Goal: Information Seeking & Learning: Learn about a topic

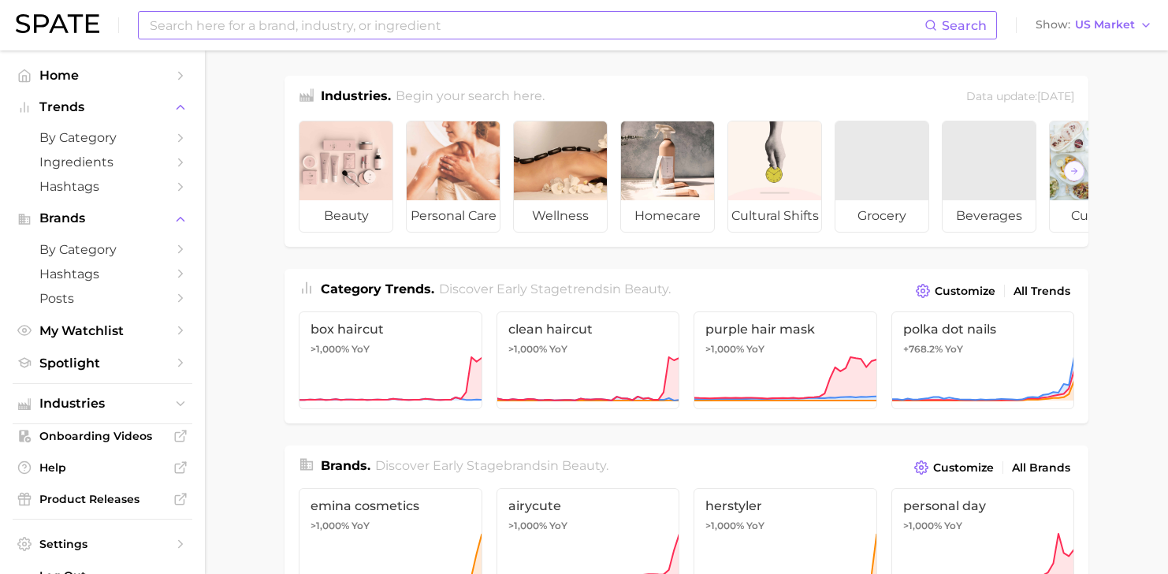
click at [270, 24] on input at bounding box center [536, 25] width 776 height 27
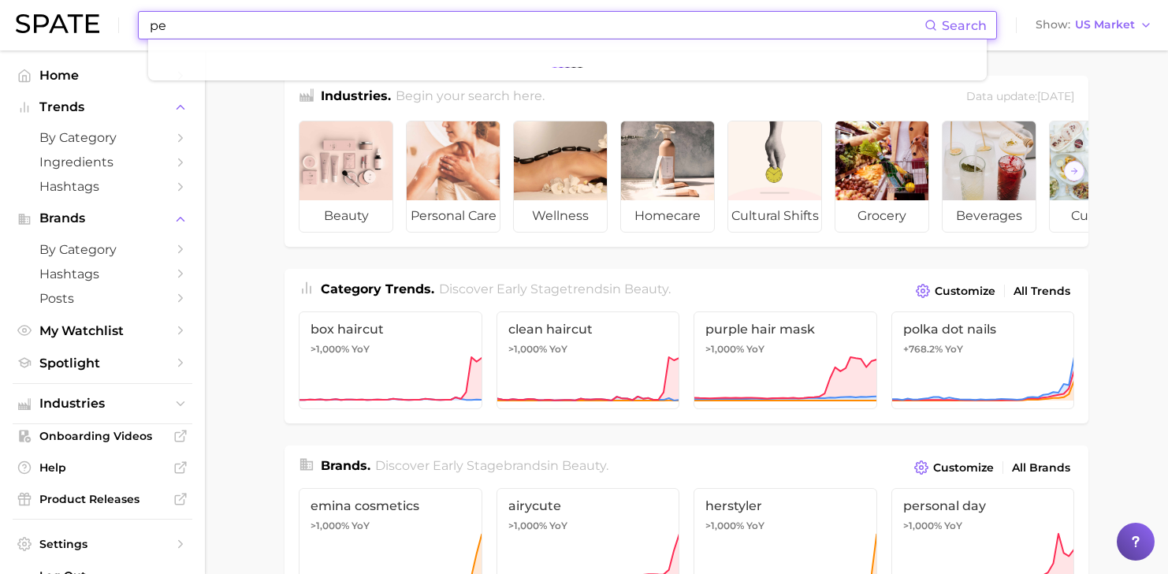
type input "p"
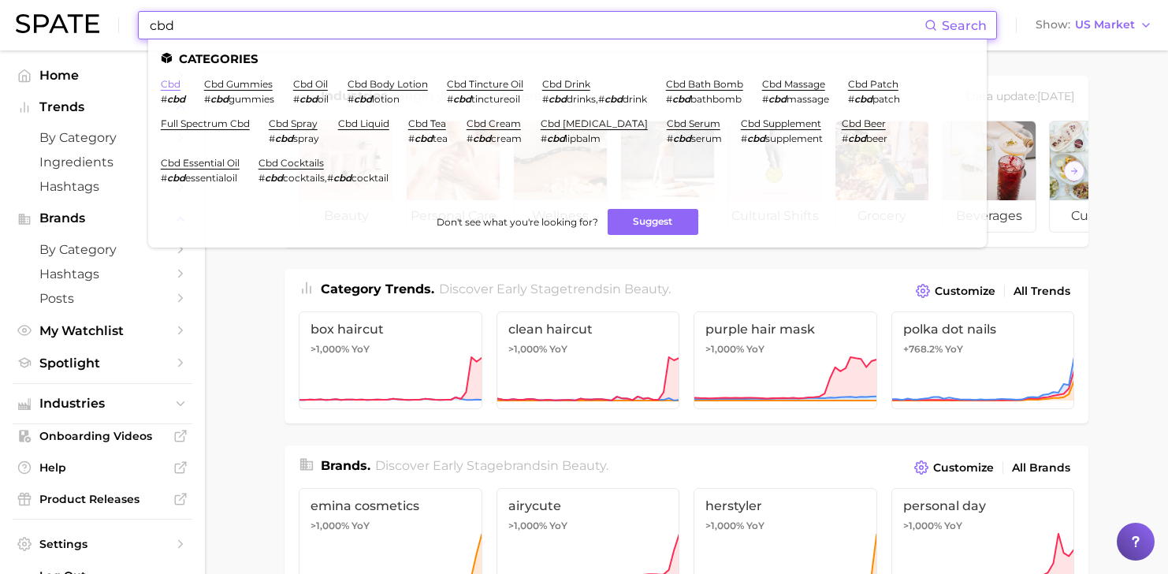
type input "cbd"
click at [168, 81] on link "cbd" at bounding box center [171, 84] width 20 height 12
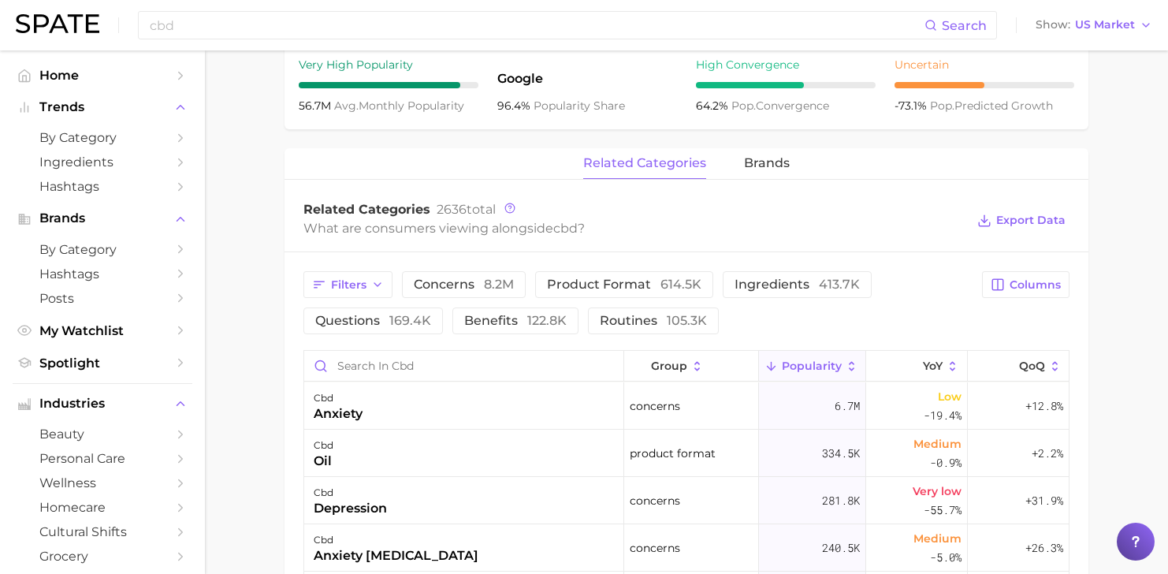
scroll to position [730, 0]
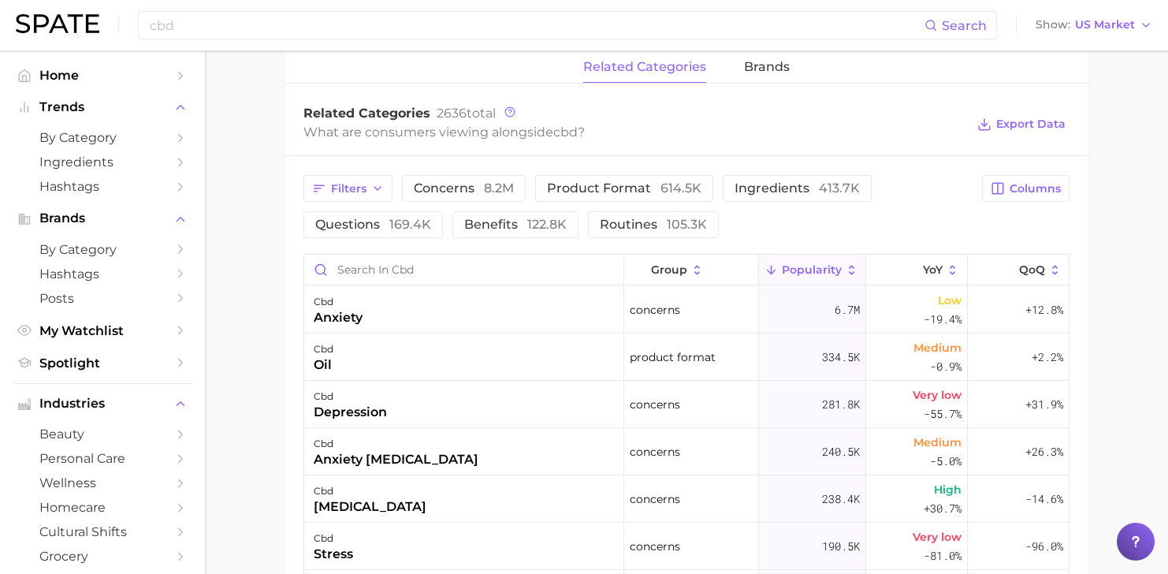
click at [630, 64] on span "related categories" at bounding box center [644, 67] width 123 height 14
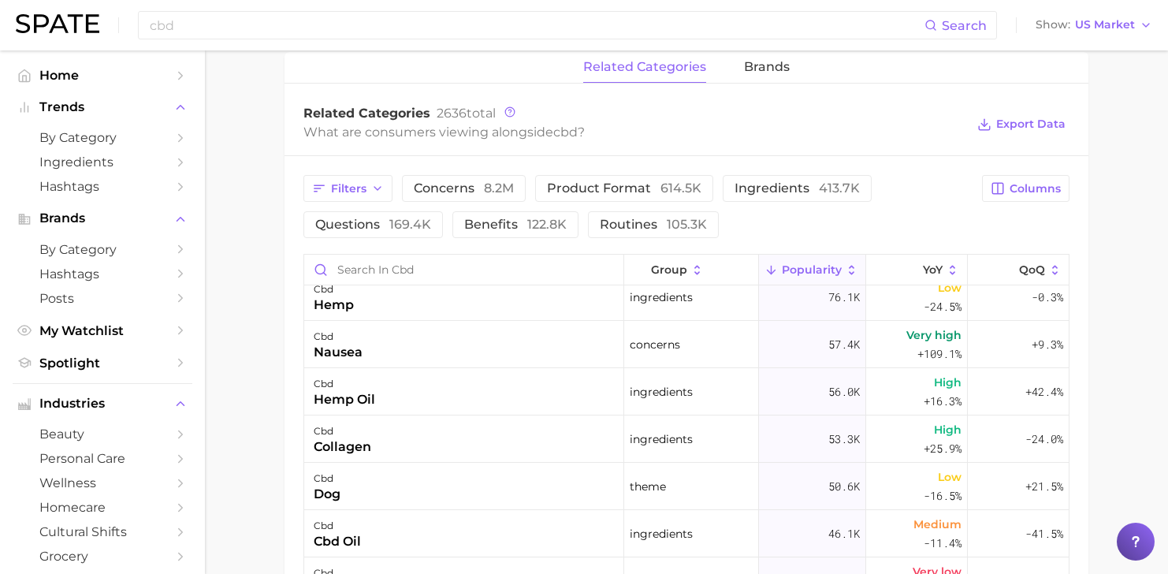
scroll to position [460, 0]
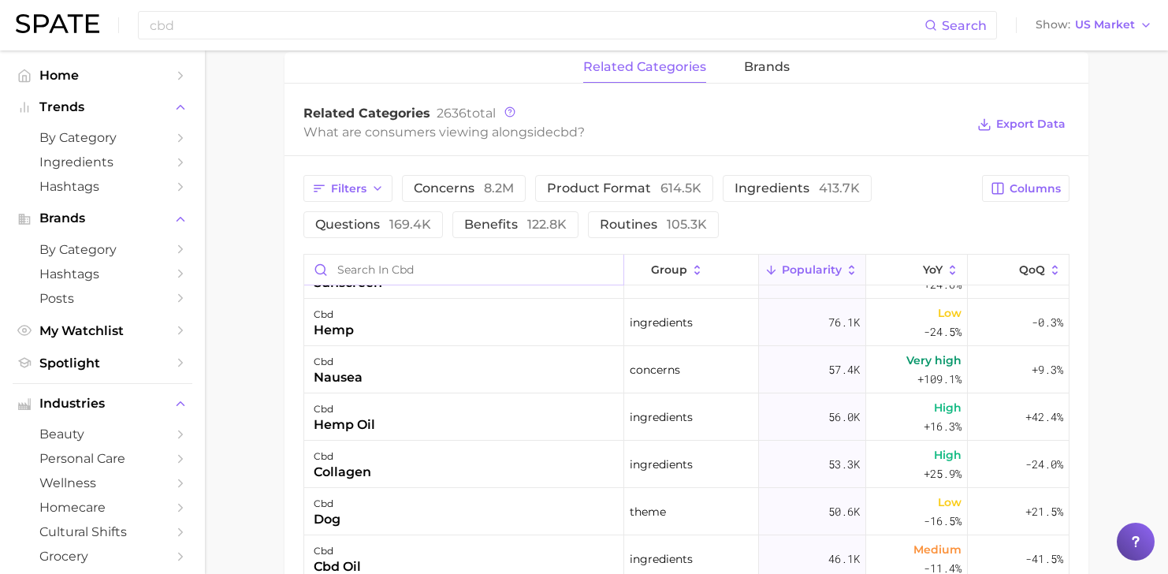
click at [498, 263] on input "Search in cbd" at bounding box center [463, 269] width 319 height 30
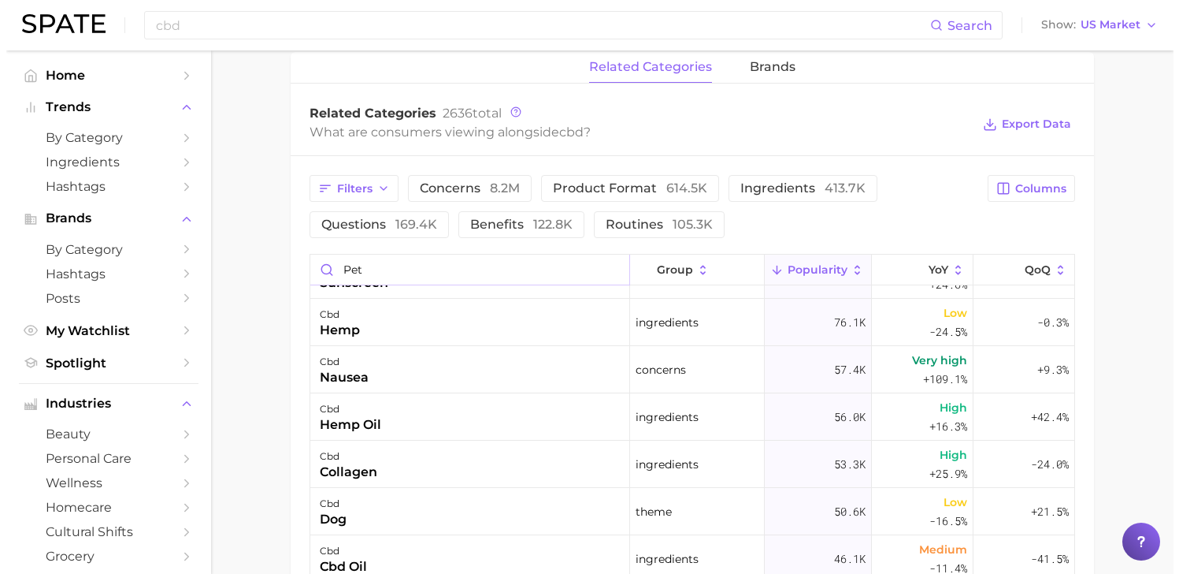
scroll to position [0, 0]
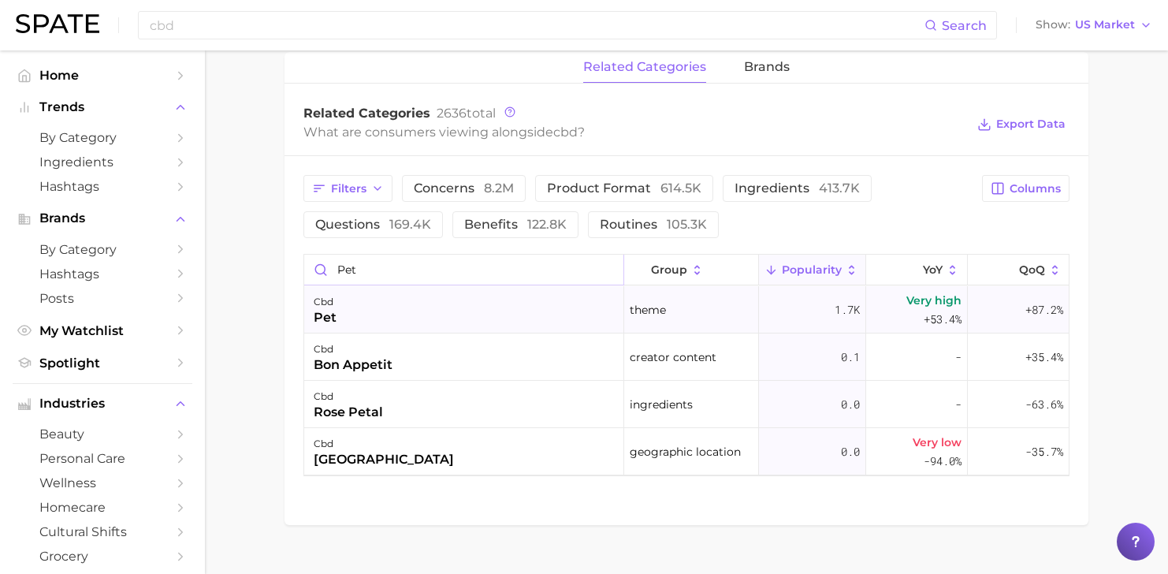
type input "pet"
click at [409, 321] on div "cbd pet" at bounding box center [464, 309] width 320 height 47
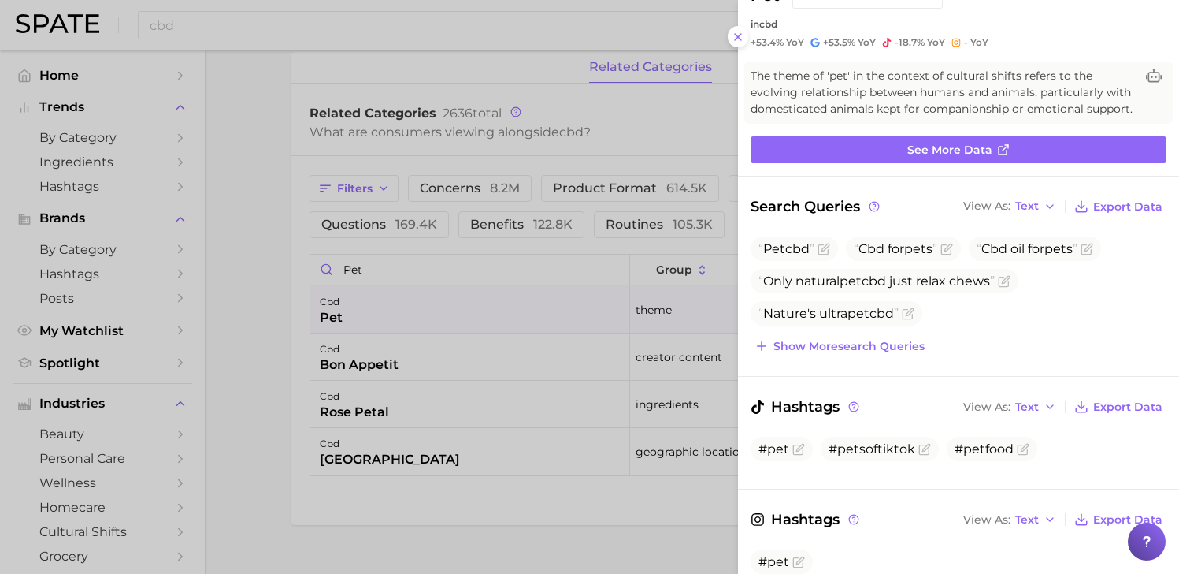
scroll to position [59, 0]
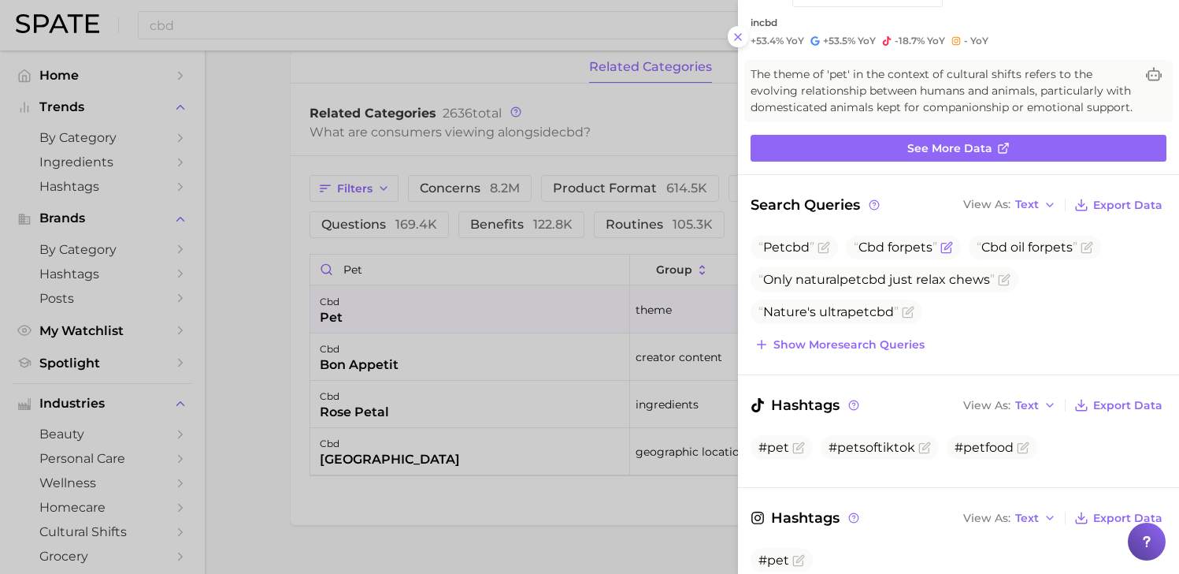
click at [888, 254] on span "Cbd for pet s" at bounding box center [896, 247] width 84 height 15
click at [953, 254] on icon "Flag as miscategorized or irrelevant" at bounding box center [947, 247] width 13 height 13
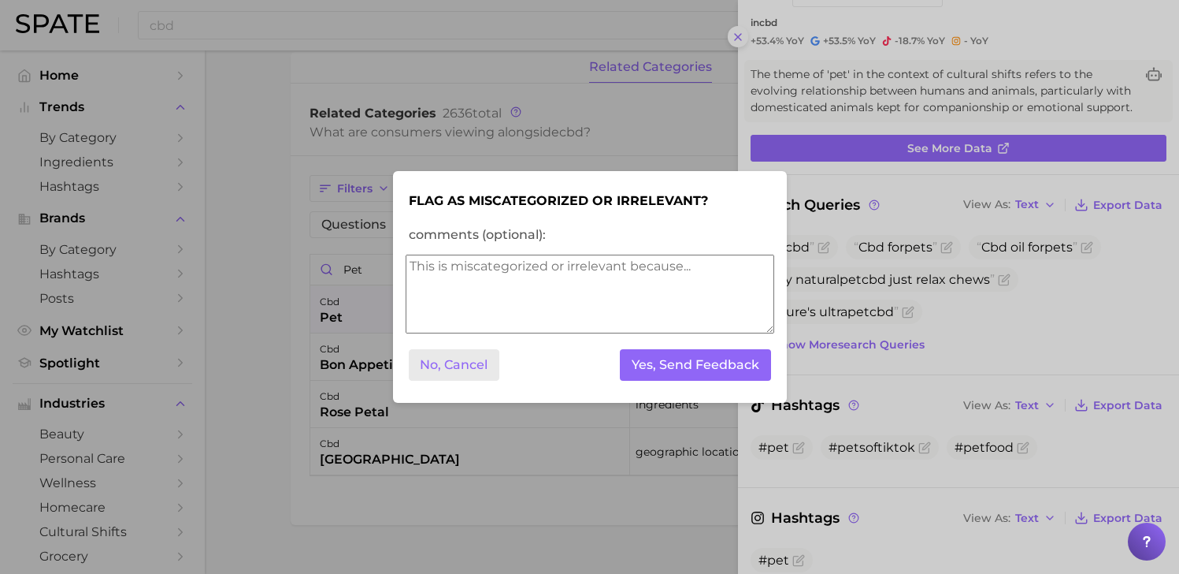
click at [473, 368] on button "No, Cancel" at bounding box center [454, 365] width 91 height 32
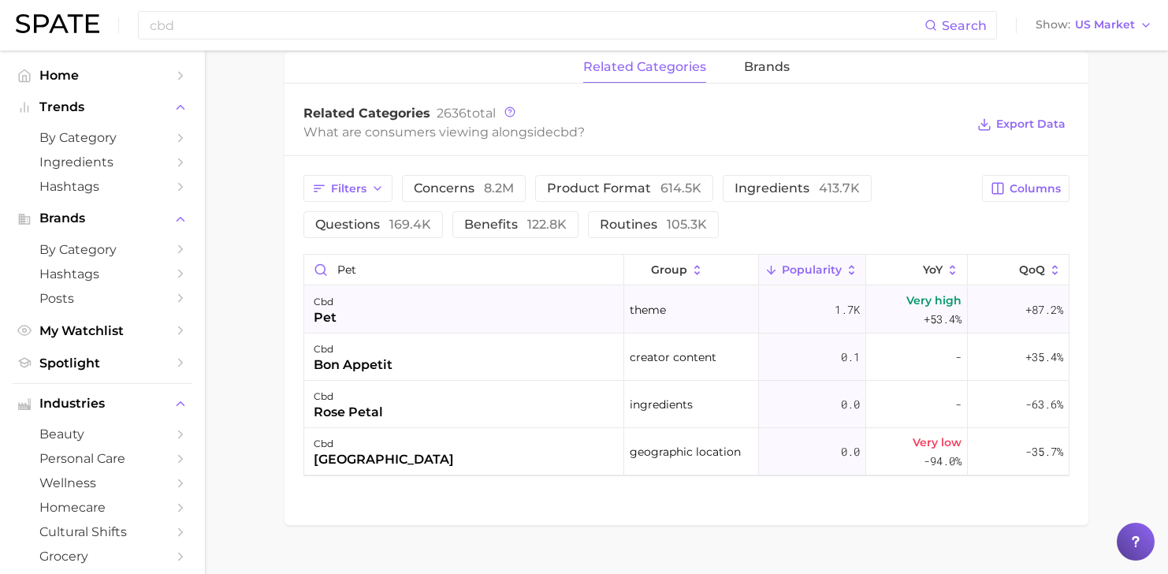
click at [336, 306] on div "cbd pet" at bounding box center [464, 309] width 320 height 47
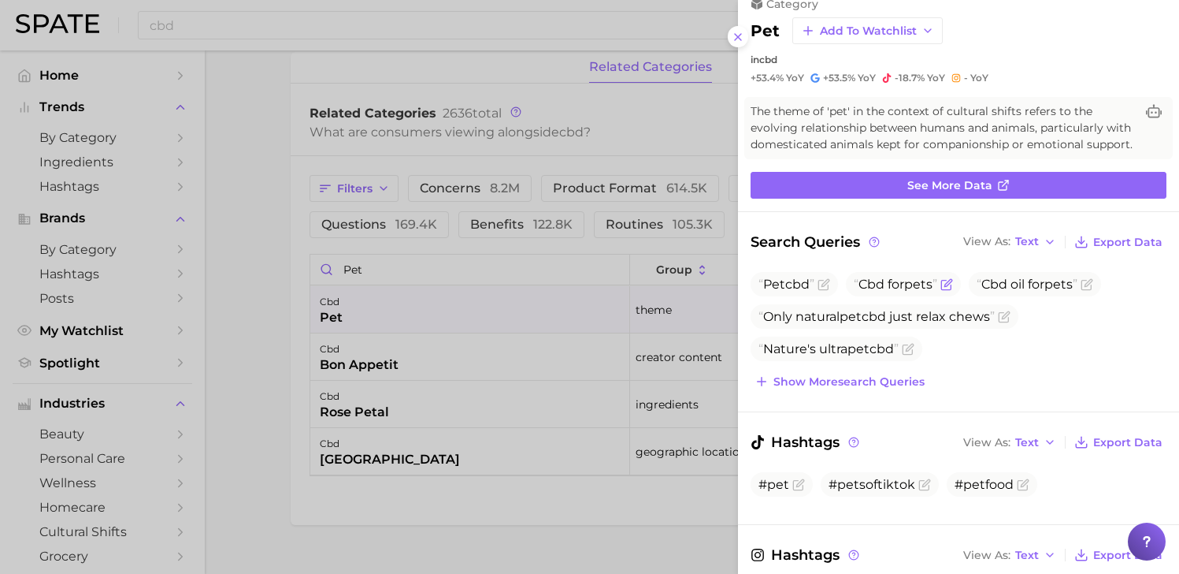
scroll to position [0, 0]
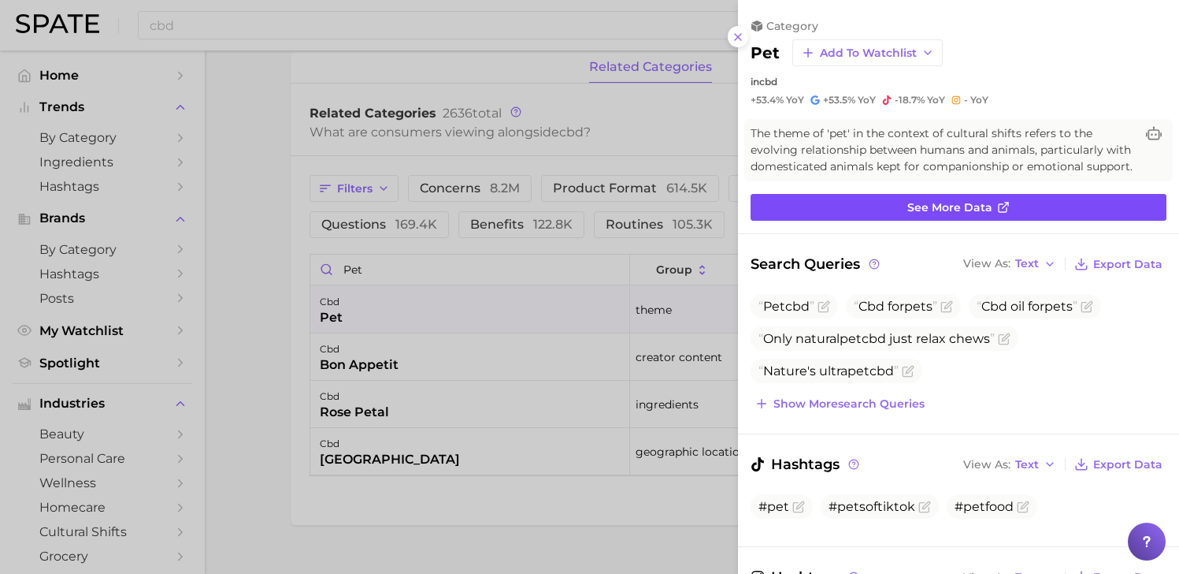
click at [944, 221] on link "See more data" at bounding box center [959, 207] width 416 height 27
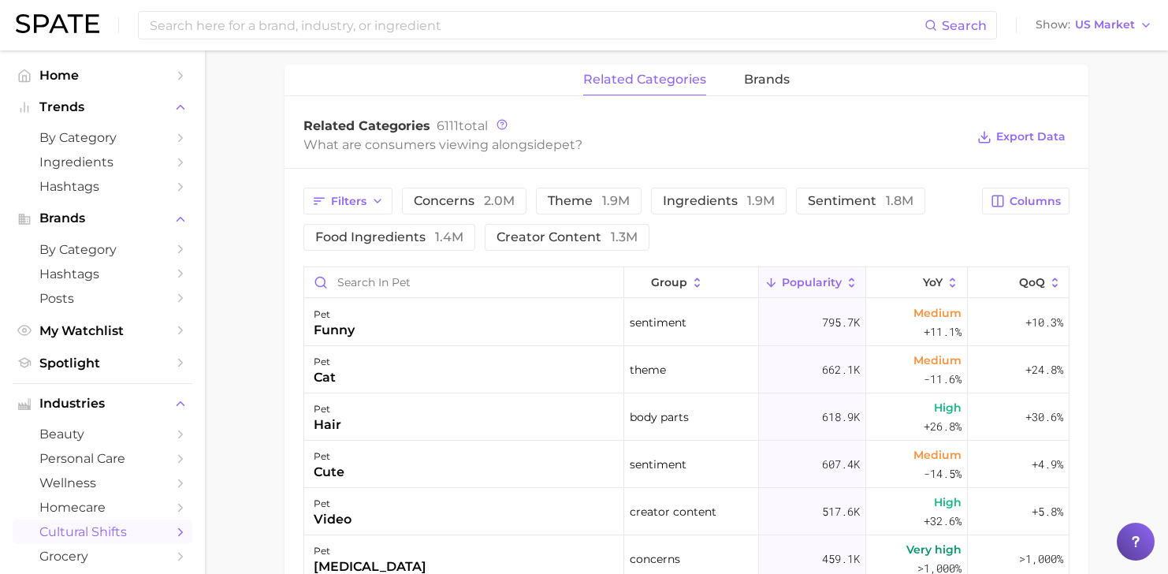
scroll to position [789, 0]
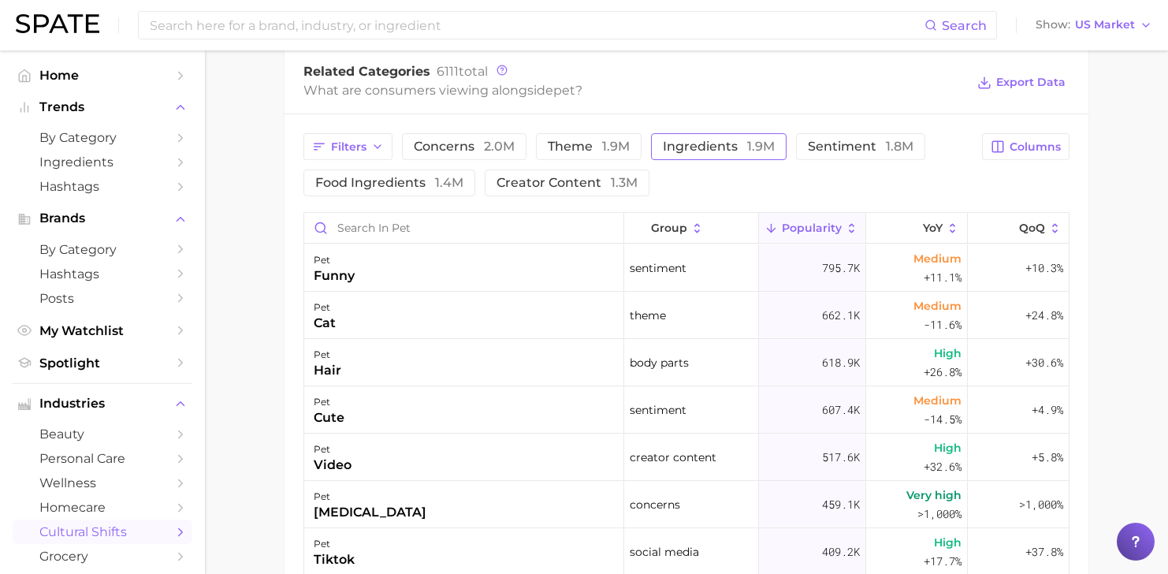
click at [738, 142] on span "ingredients 1.9m" at bounding box center [719, 146] width 112 height 13
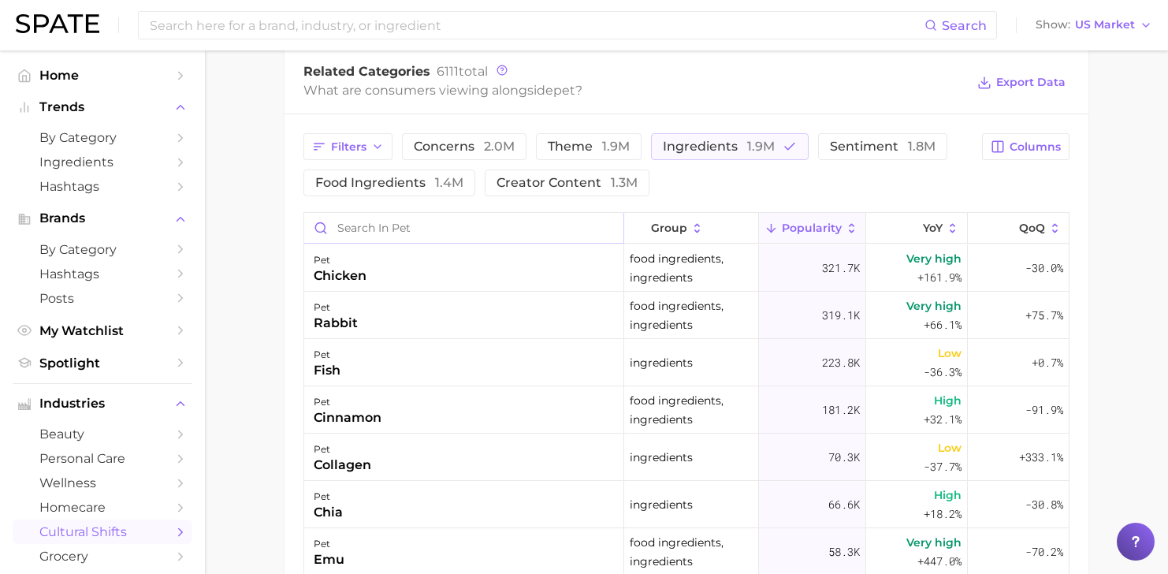
click at [384, 229] on input "Search in pet" at bounding box center [463, 228] width 319 height 30
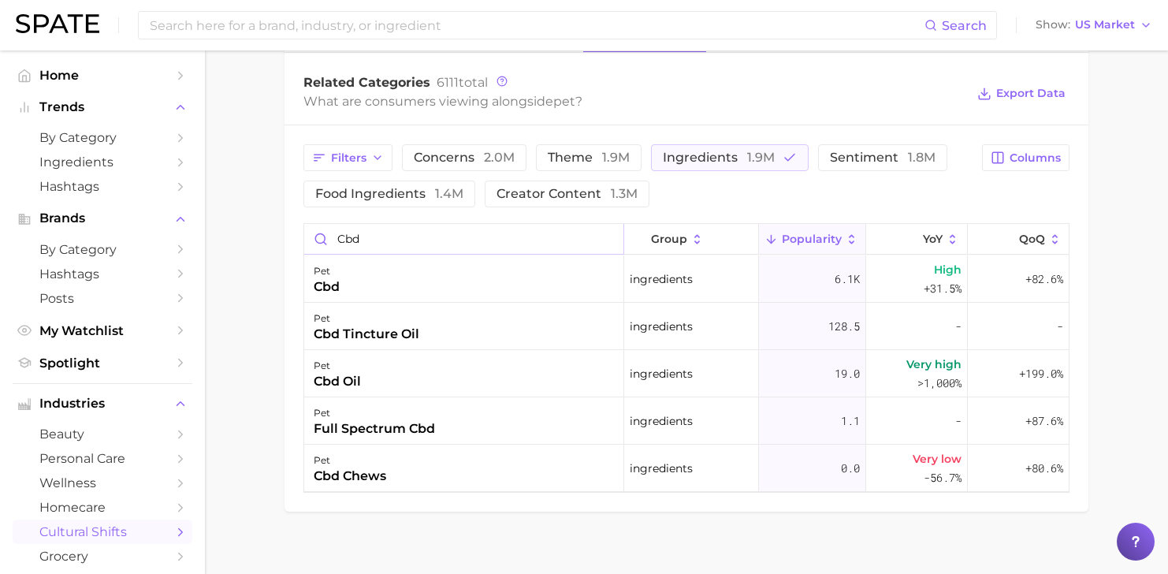
scroll to position [795, 0]
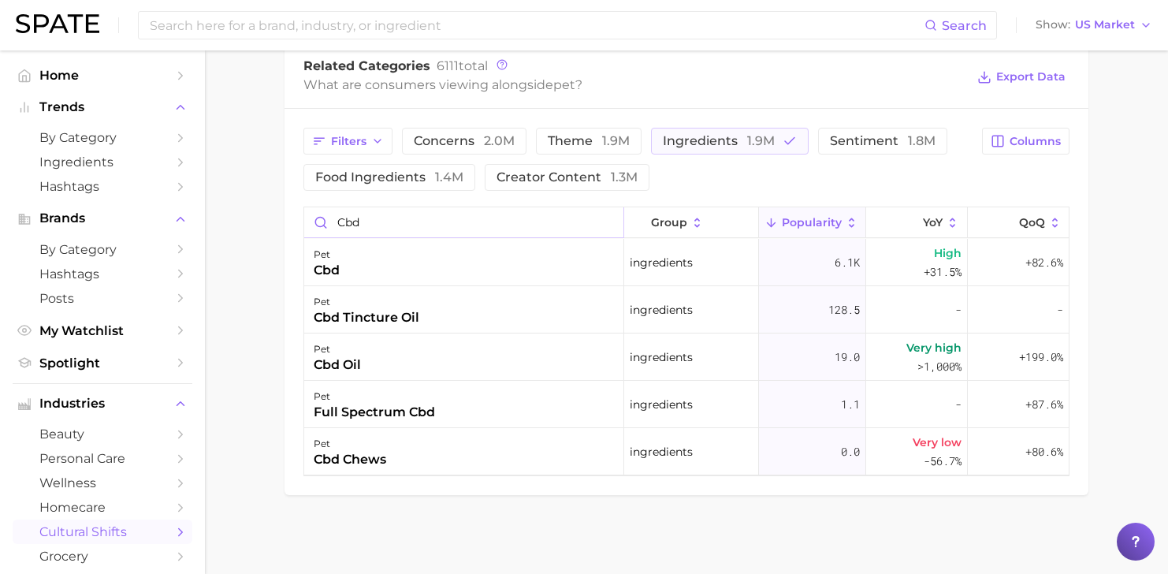
type input "cbd"
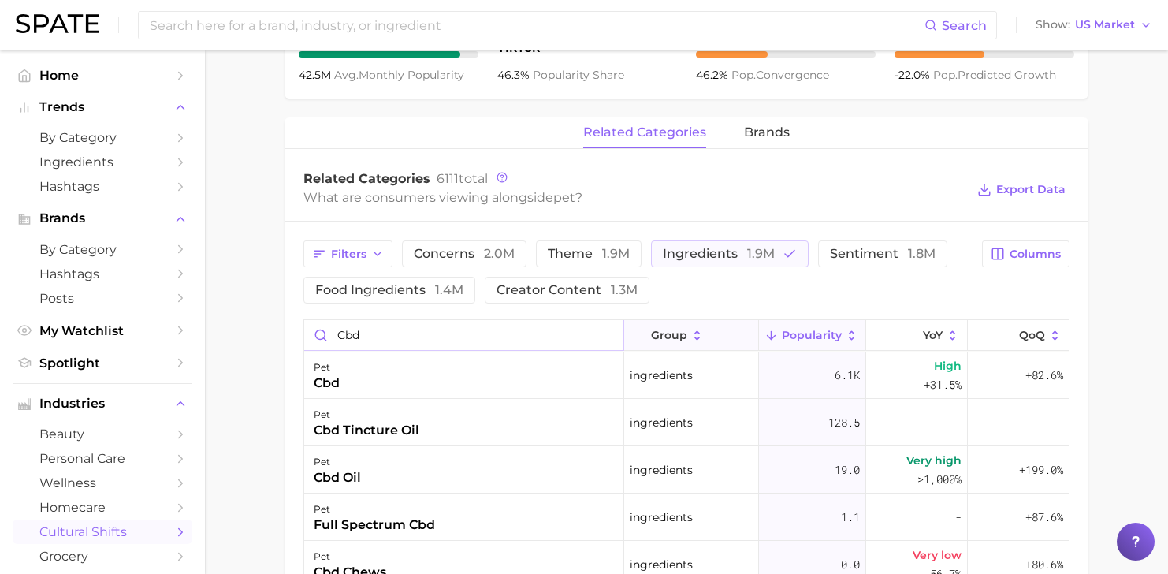
scroll to position [674, 0]
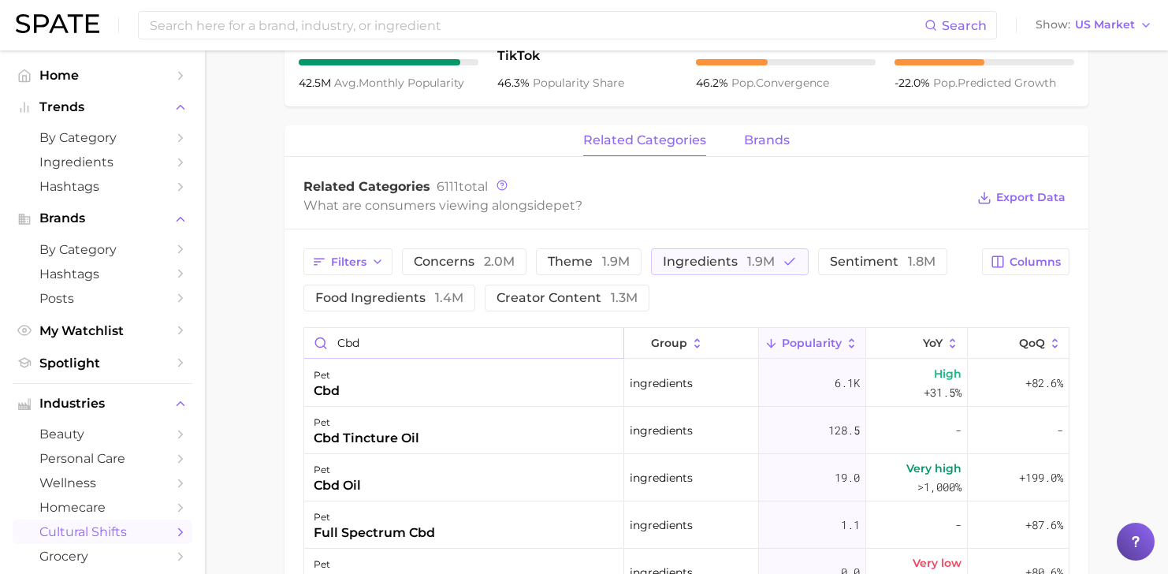
click at [768, 128] on button "brands" at bounding box center [767, 140] width 46 height 31
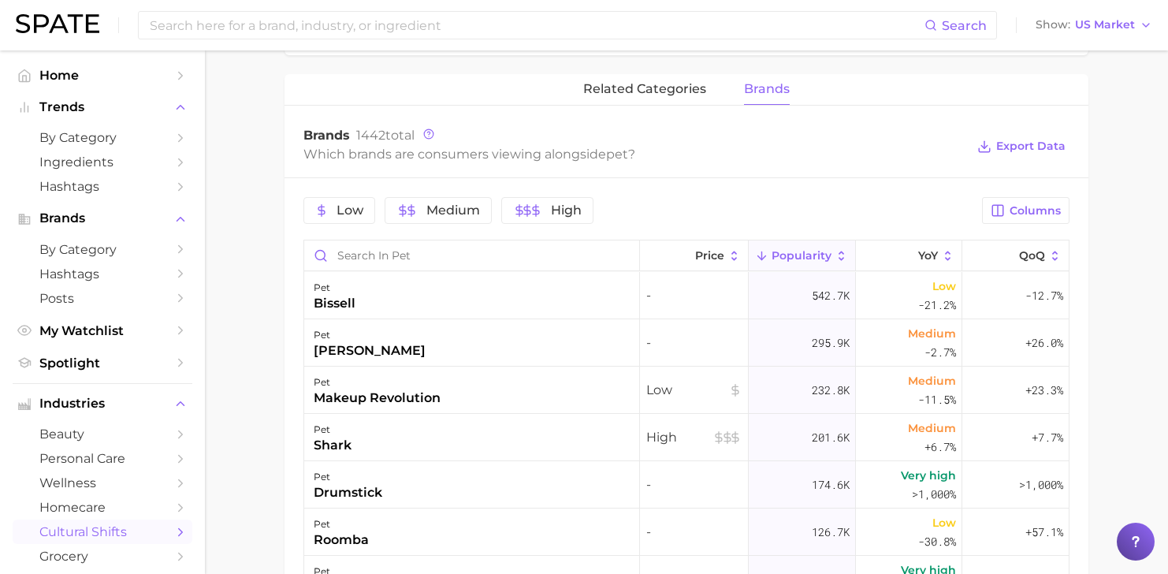
scroll to position [700, 0]
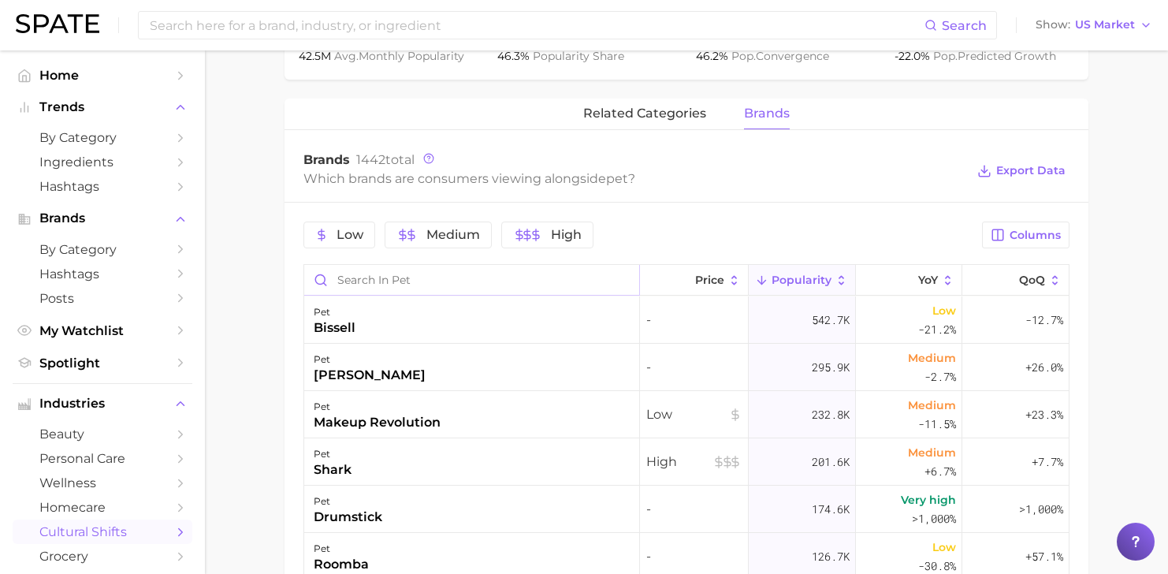
click at [464, 279] on input "Search in pet" at bounding box center [471, 280] width 335 height 30
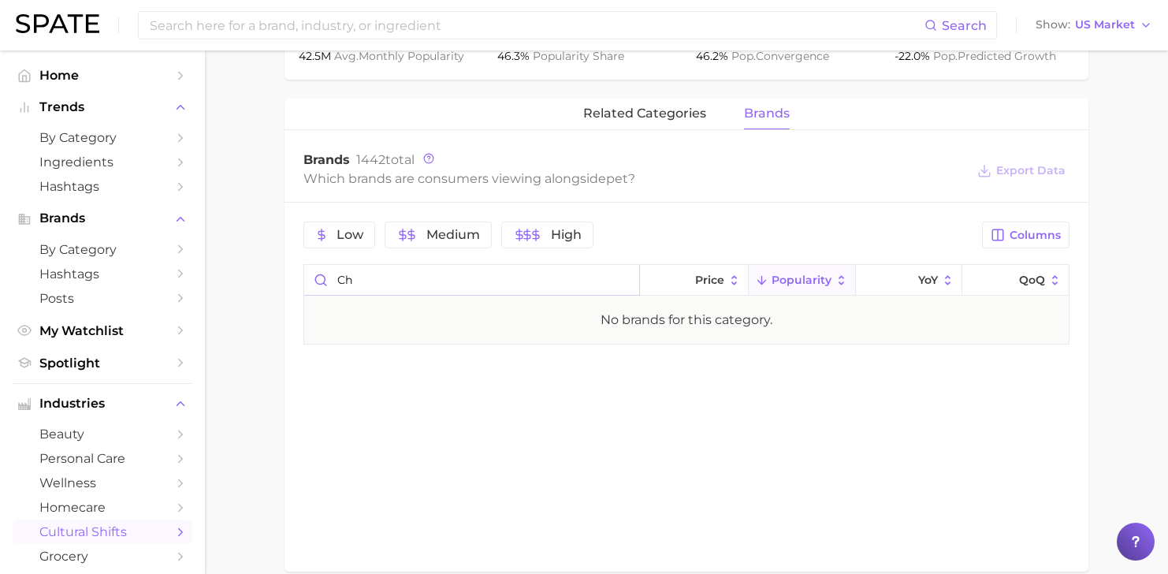
type input "c"
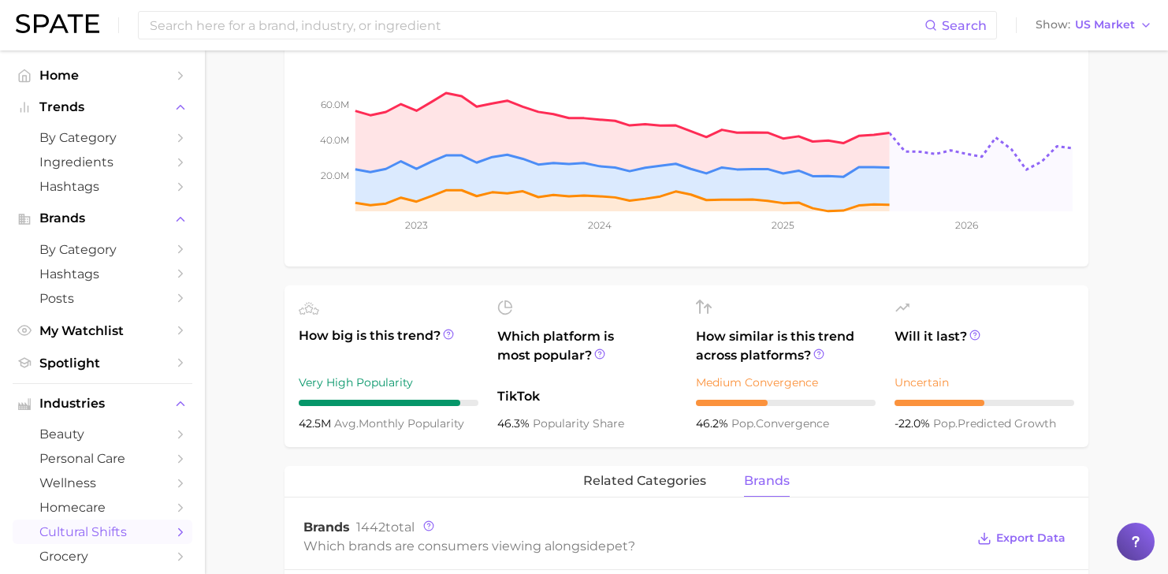
scroll to position [399, 0]
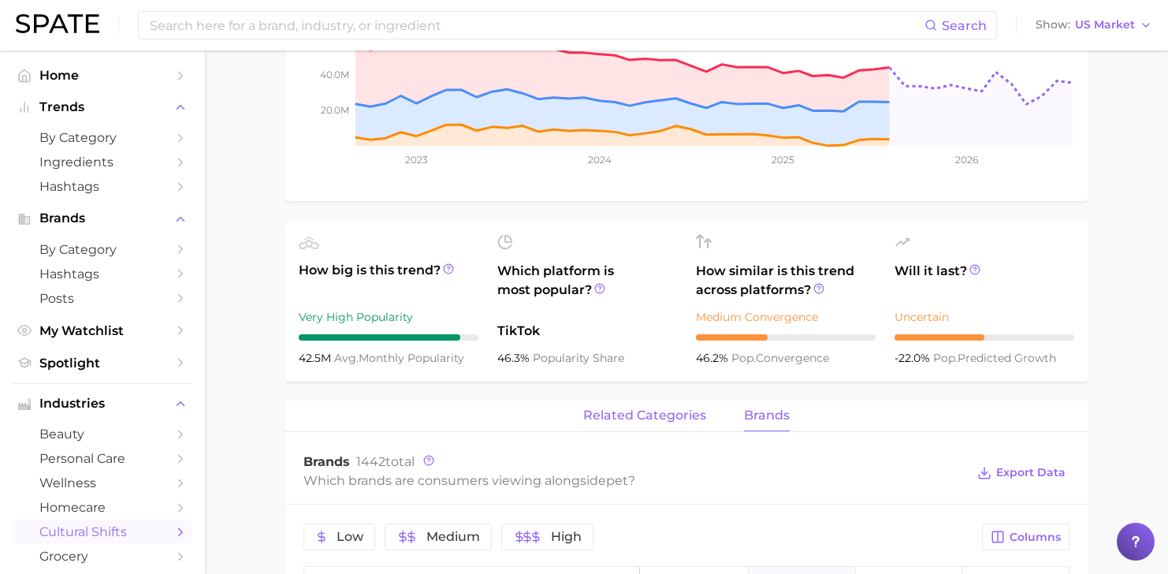
click at [637, 417] on span "related categories" at bounding box center [644, 415] width 123 height 14
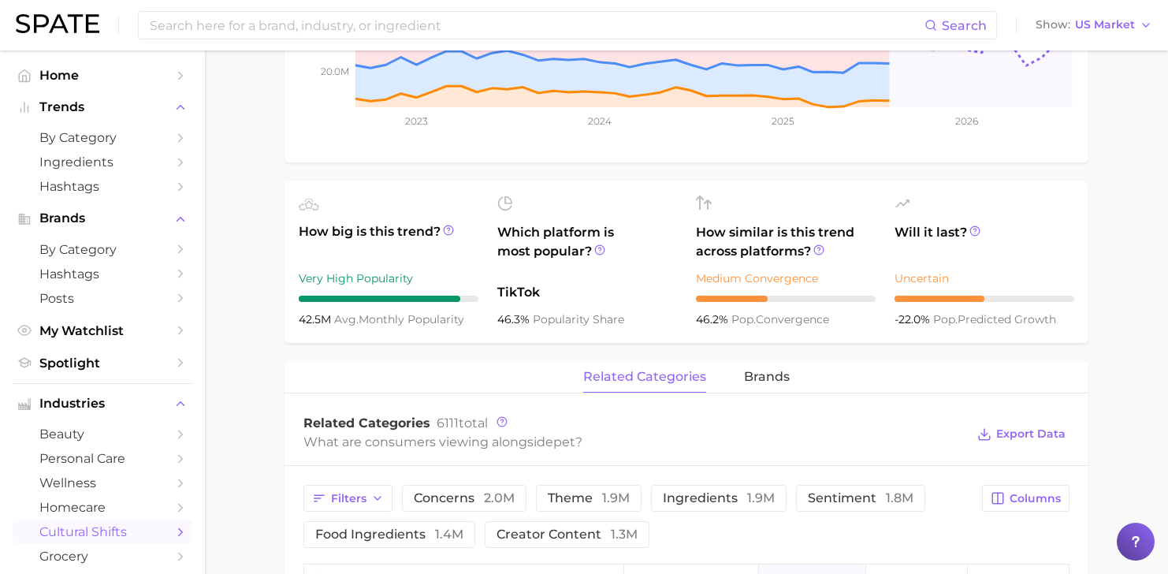
scroll to position [513, 0]
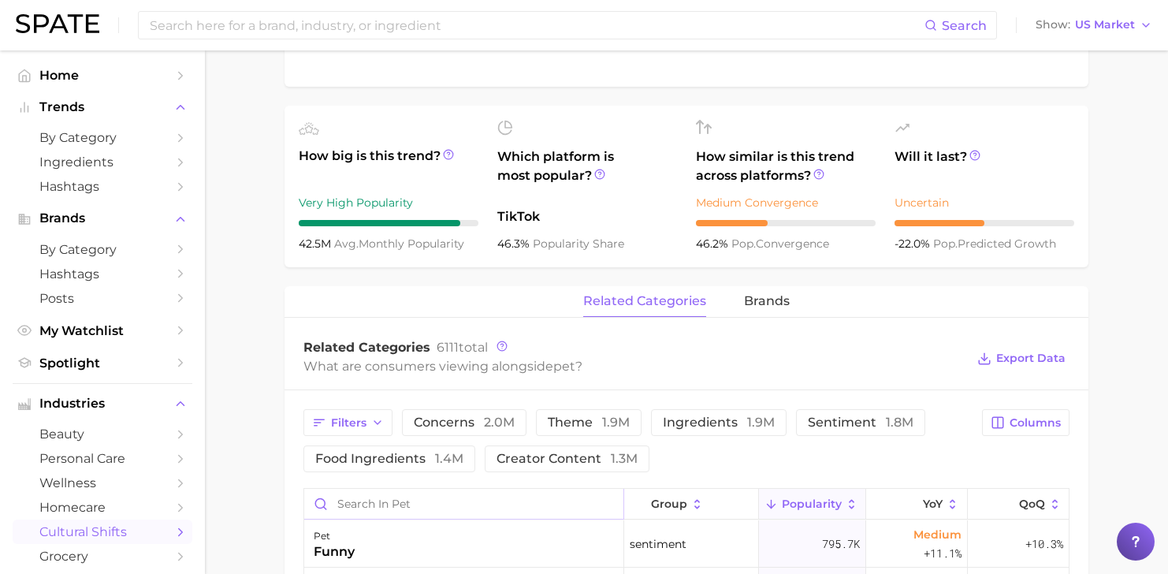
click at [418, 507] on input "Search in pet" at bounding box center [463, 503] width 319 height 30
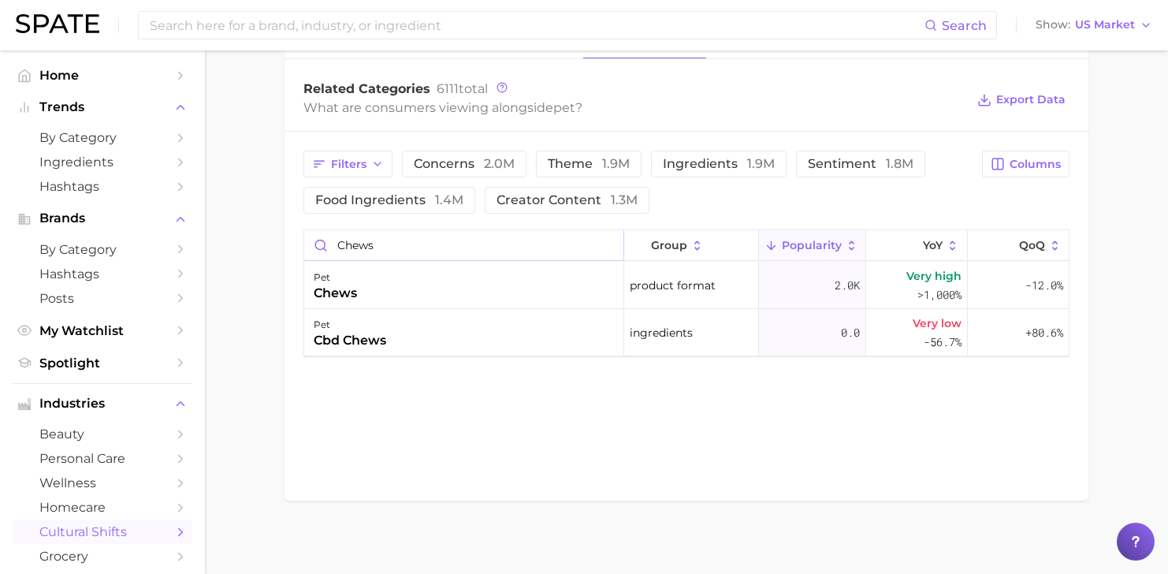
scroll to position [777, 0]
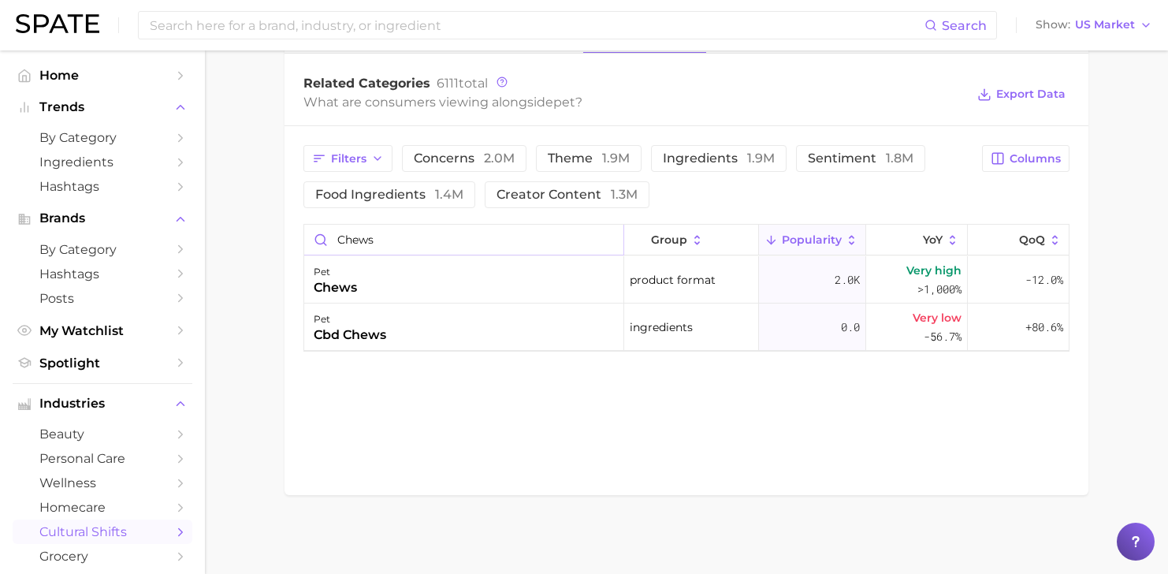
type input "chews"
